Goal: Transaction & Acquisition: Obtain resource

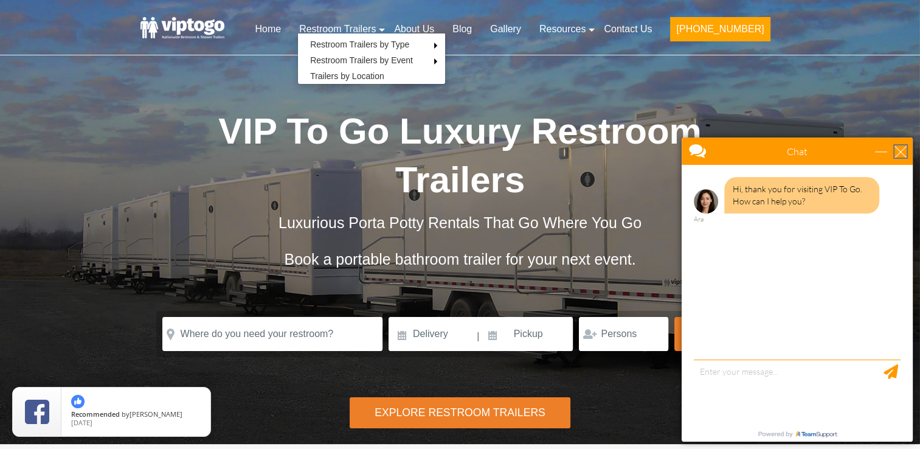
click at [903, 150] on div "close" at bounding box center [900, 151] width 12 height 12
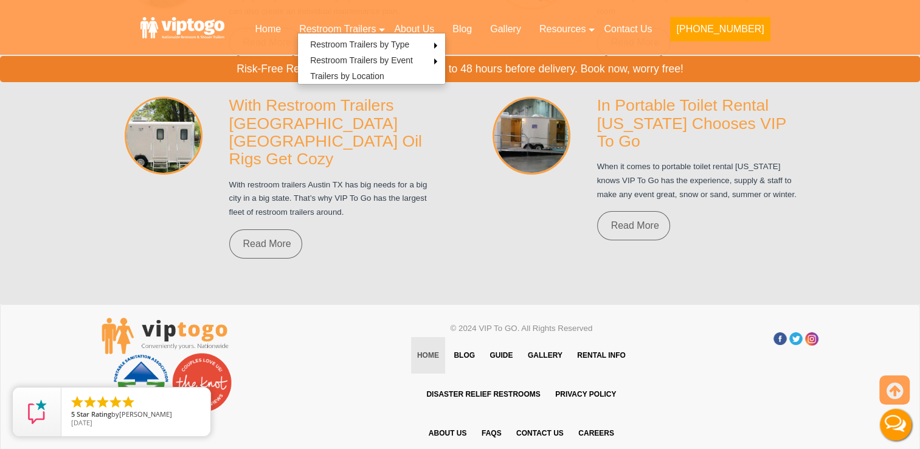
scroll to position [8946, 0]
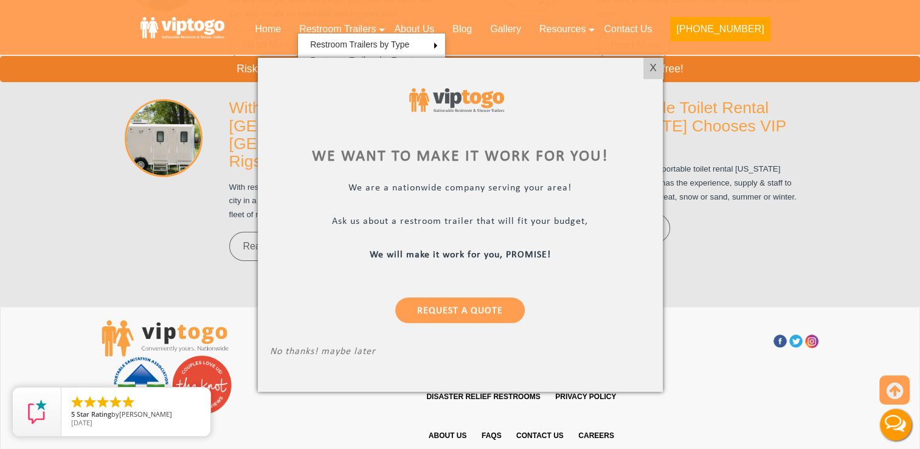
click at [844, 178] on div at bounding box center [460, 224] width 920 height 449
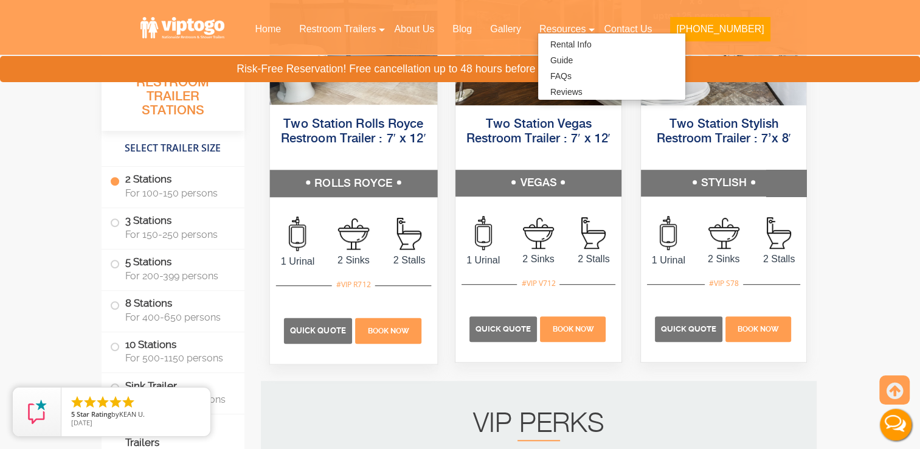
scroll to position [709, 0]
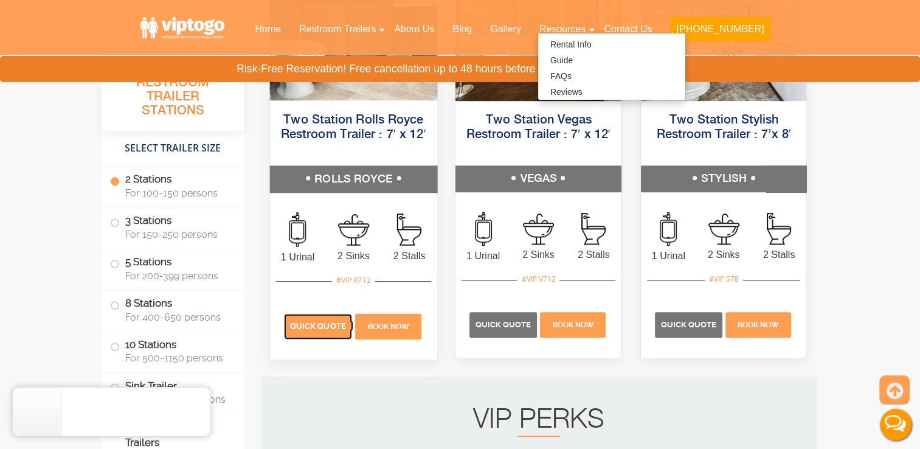
click at [324, 332] on p "Quick Quote" at bounding box center [317, 327] width 68 height 26
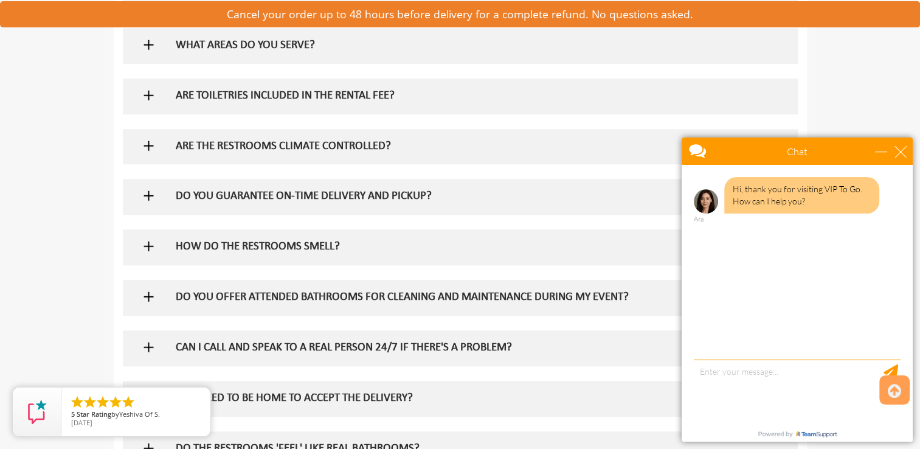
scroll to position [1045, 0]
click at [900, 146] on div "close" at bounding box center [900, 151] width 12 height 12
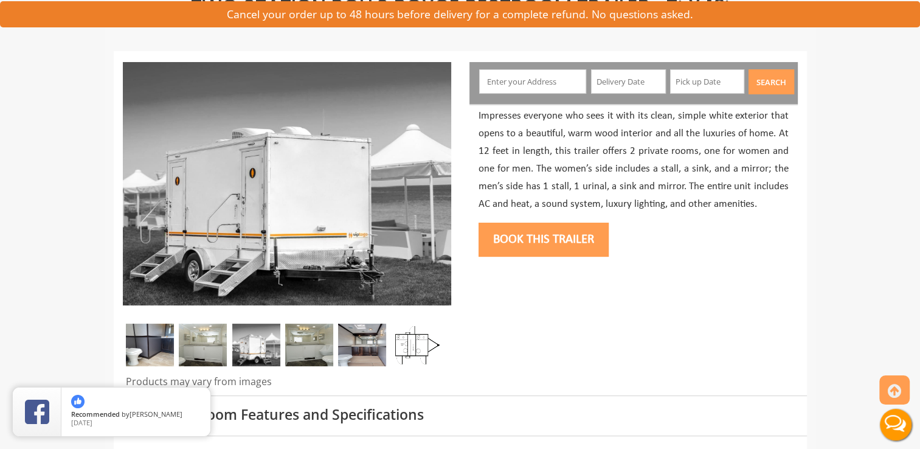
scroll to position [118, 0]
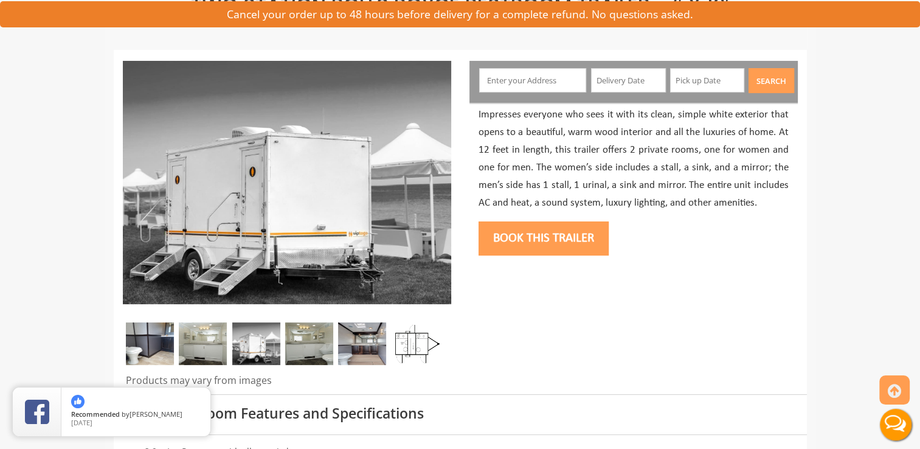
click at [190, 354] on img at bounding box center [203, 343] width 48 height 43
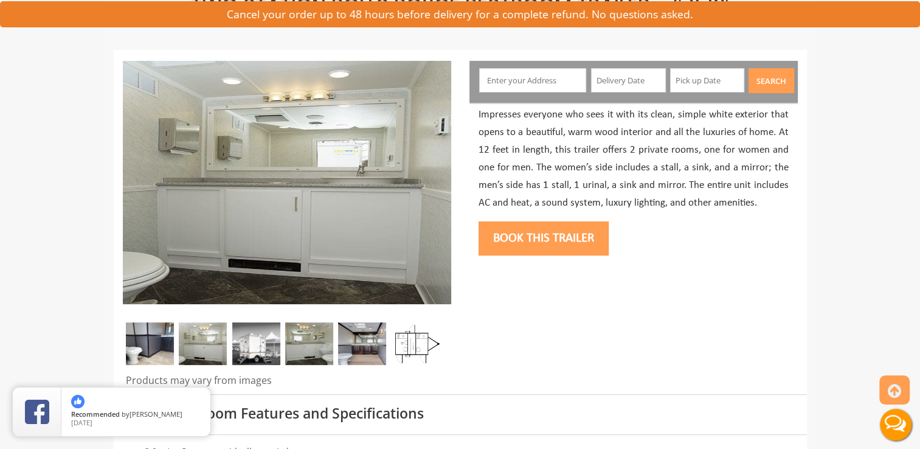
click at [287, 348] on img at bounding box center [309, 343] width 48 height 43
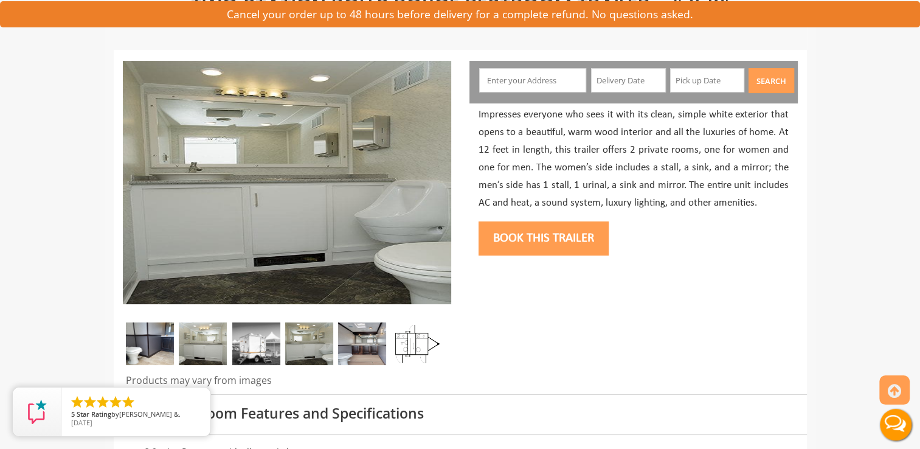
click at [328, 347] on img at bounding box center [309, 343] width 48 height 43
click at [316, 347] on img at bounding box center [309, 343] width 48 height 43
click at [382, 337] on img at bounding box center [362, 343] width 48 height 43
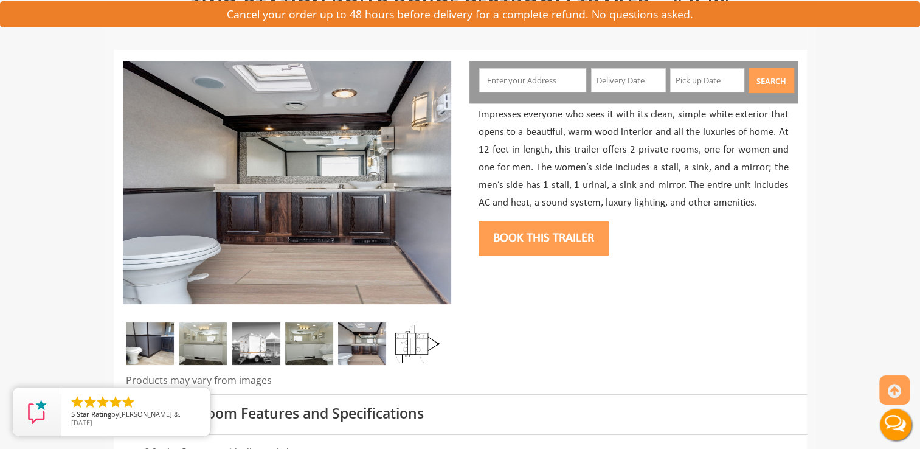
click at [425, 334] on img at bounding box center [415, 343] width 48 height 43
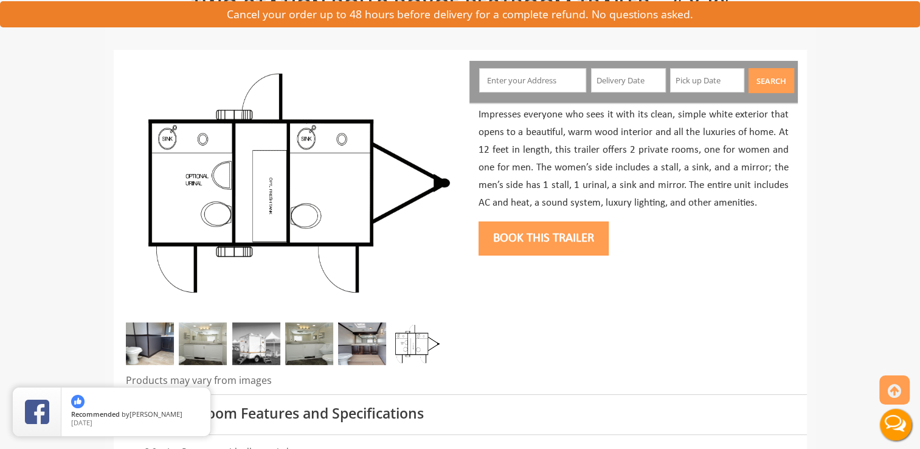
click at [138, 352] on img at bounding box center [150, 343] width 48 height 43
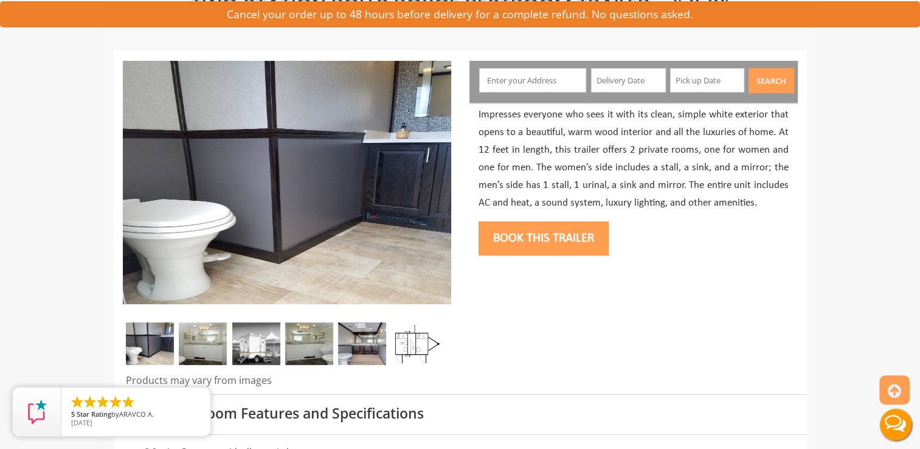
click at [227, 357] on div at bounding box center [287, 346] width 328 height 49
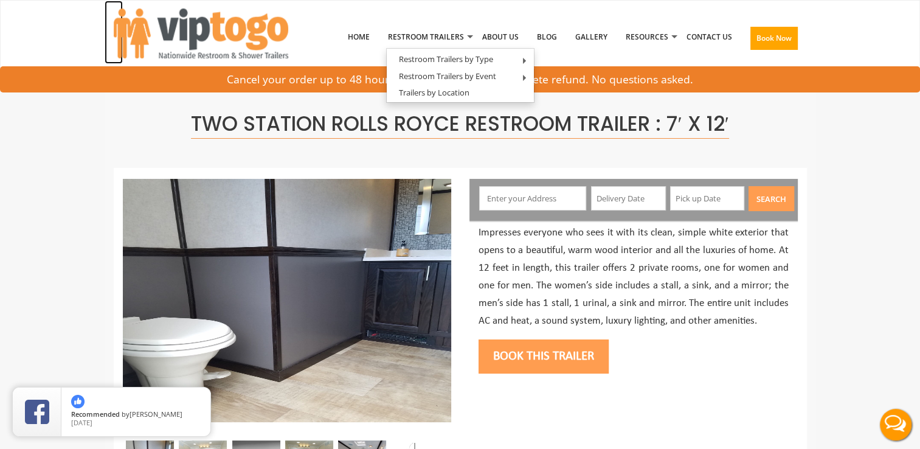
click at [182, 43] on img at bounding box center [201, 34] width 174 height 50
